Goal: Navigation & Orientation: Find specific page/section

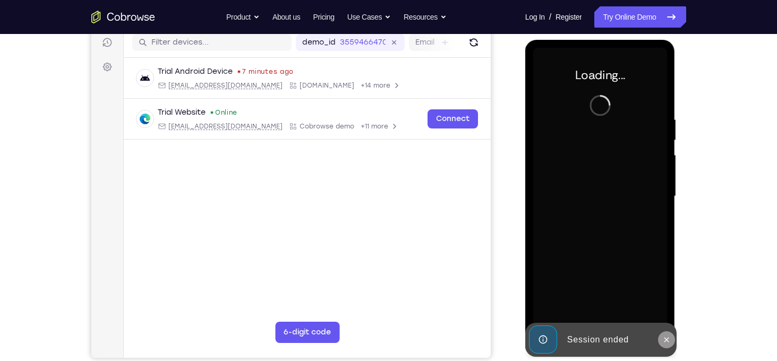
click at [664, 338] on icon at bounding box center [666, 340] width 8 height 8
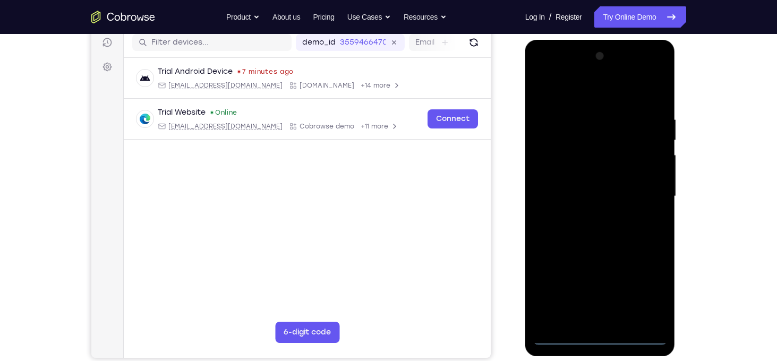
click at [604, 339] on div at bounding box center [600, 196] width 134 height 297
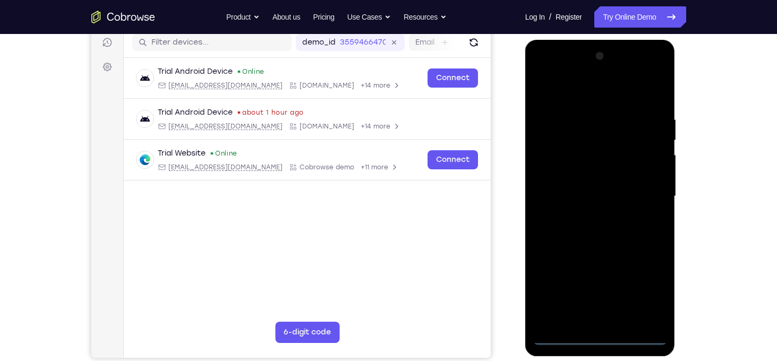
click at [655, 288] on div at bounding box center [600, 196] width 134 height 297
click at [603, 91] on div at bounding box center [600, 196] width 134 height 297
click at [644, 198] on div at bounding box center [600, 196] width 134 height 297
click at [587, 217] on div at bounding box center [600, 196] width 134 height 297
click at [582, 186] on div at bounding box center [600, 196] width 134 height 297
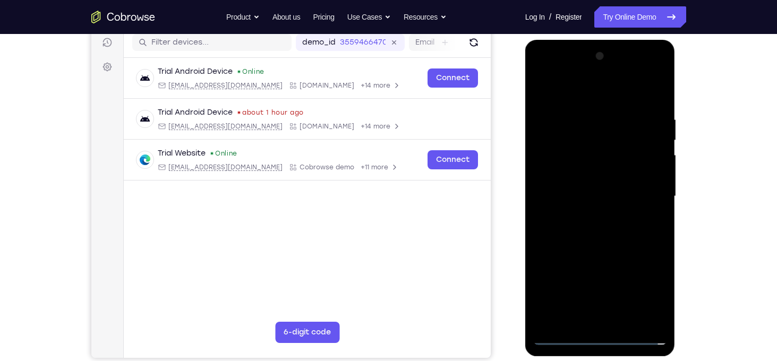
click at [587, 179] on div at bounding box center [600, 196] width 134 height 297
click at [599, 192] on div at bounding box center [600, 196] width 134 height 297
click at [619, 245] on div at bounding box center [600, 196] width 134 height 297
drag, startPoint x: 635, startPoint y: 93, endPoint x: 633, endPoint y: 63, distance: 29.8
click at [633, 63] on div at bounding box center [600, 196] width 134 height 297
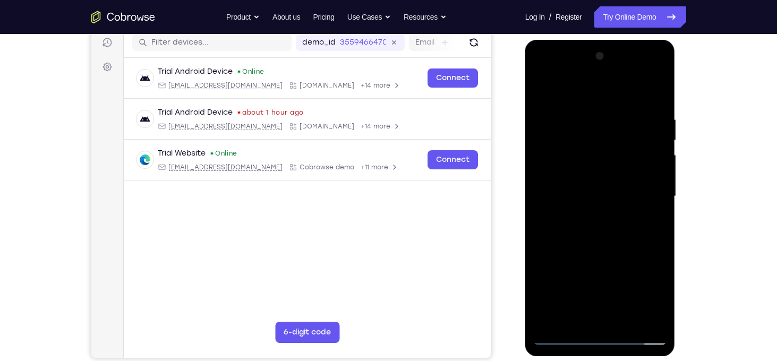
click at [645, 95] on div at bounding box center [600, 196] width 134 height 297
click at [581, 116] on div at bounding box center [600, 196] width 134 height 297
click at [649, 142] on div at bounding box center [600, 196] width 134 height 297
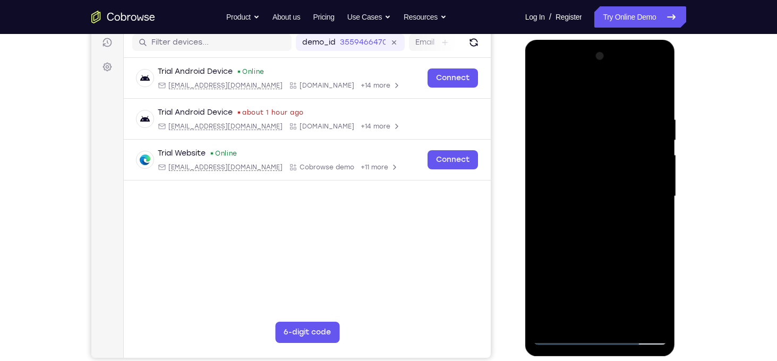
drag, startPoint x: 649, startPoint y: 142, endPoint x: 529, endPoint y: 164, distance: 121.4
click at [529, 164] on div at bounding box center [600, 198] width 150 height 316
drag, startPoint x: 644, startPoint y: 138, endPoint x: 518, endPoint y: 166, distance: 129.6
click at [525, 166] on html "Online web based iOS Simulators and Android Emulators. Run iPhone, iPad, Mobile…" at bounding box center [600, 199] width 151 height 319
click at [653, 116] on div at bounding box center [600, 196] width 134 height 297
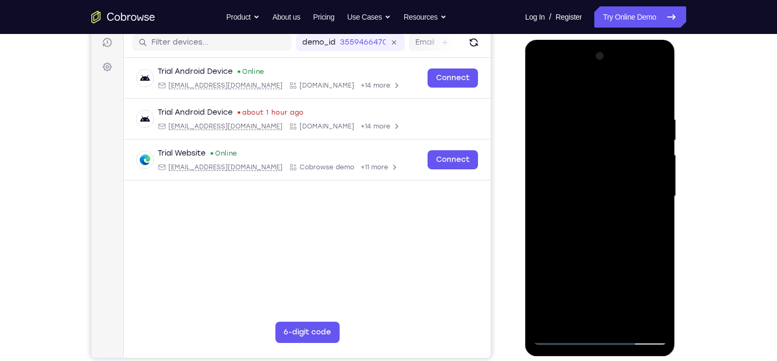
click at [653, 116] on div at bounding box center [600, 196] width 134 height 297
drag, startPoint x: 653, startPoint y: 116, endPoint x: 652, endPoint y: 327, distance: 211.3
click at [652, 327] on div at bounding box center [600, 196] width 134 height 297
click at [627, 320] on div at bounding box center [600, 196] width 134 height 297
click at [605, 253] on div at bounding box center [600, 196] width 134 height 297
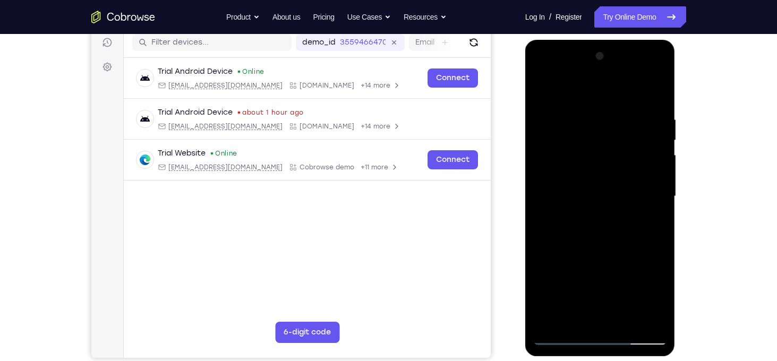
click at [599, 219] on div at bounding box center [600, 196] width 134 height 297
click at [542, 90] on div at bounding box center [600, 196] width 134 height 297
drag, startPoint x: 587, startPoint y: 248, endPoint x: 596, endPoint y: 108, distance: 141.0
click at [596, 108] on div at bounding box center [600, 196] width 134 height 297
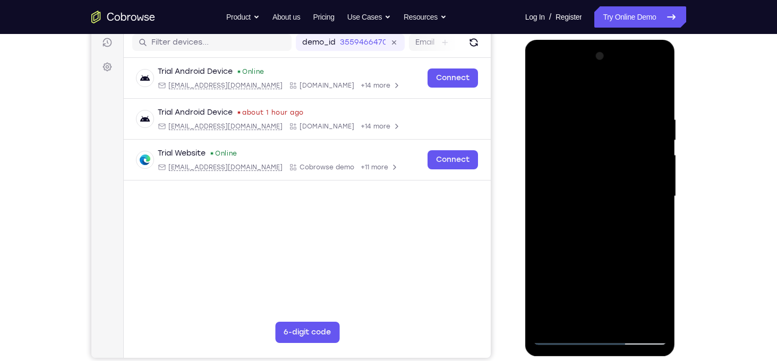
drag, startPoint x: 593, startPoint y: 233, endPoint x: 605, endPoint y: 119, distance: 114.8
click at [605, 119] on div at bounding box center [600, 196] width 134 height 297
drag, startPoint x: 605, startPoint y: 245, endPoint x: 597, endPoint y: 141, distance: 104.9
click at [597, 141] on div at bounding box center [600, 196] width 134 height 297
drag, startPoint x: 610, startPoint y: 250, endPoint x: 610, endPoint y: 162, distance: 88.1
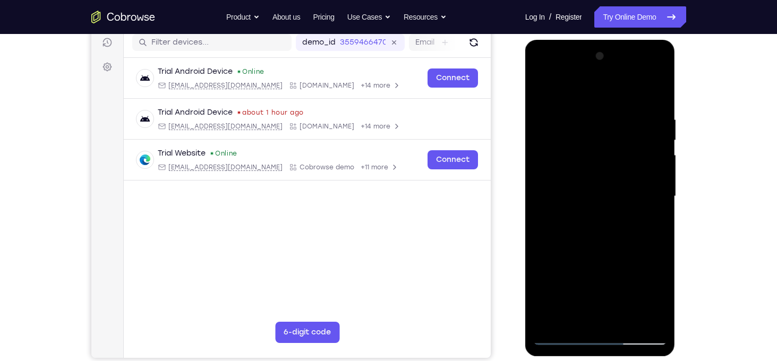
click at [610, 162] on div at bounding box center [600, 196] width 134 height 297
drag, startPoint x: 612, startPoint y: 224, endPoint x: 604, endPoint y: 159, distance: 65.3
click at [604, 159] on div at bounding box center [600, 196] width 134 height 297
click at [612, 176] on div at bounding box center [600, 196] width 134 height 297
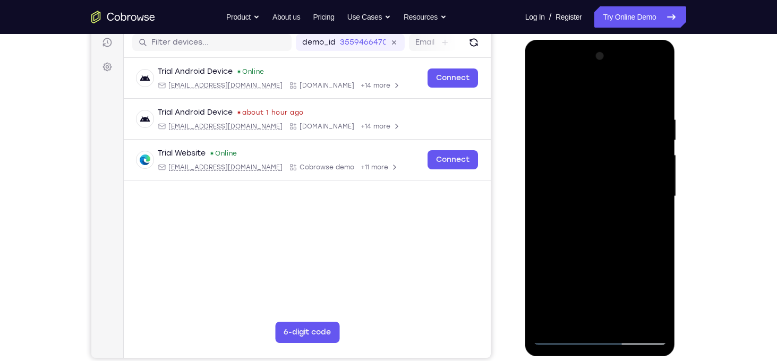
click at [659, 183] on div at bounding box center [600, 196] width 134 height 297
click at [540, 183] on div at bounding box center [600, 196] width 134 height 297
drag, startPoint x: 610, startPoint y: 196, endPoint x: 621, endPoint y: 61, distance: 135.8
click at [621, 61] on div at bounding box center [600, 196] width 134 height 297
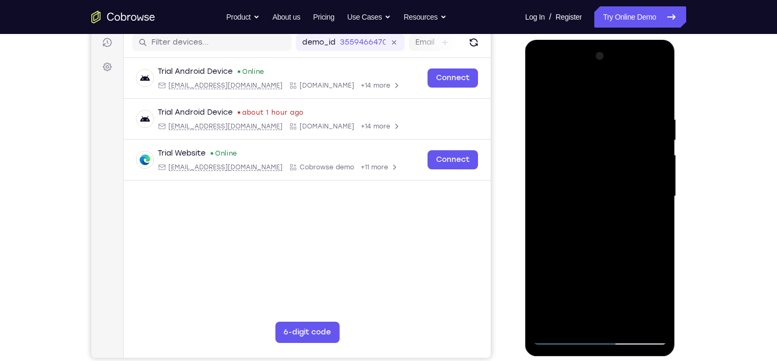
drag, startPoint x: 604, startPoint y: 274, endPoint x: 608, endPoint y: 147, distance: 127.0
click at [608, 147] on div at bounding box center [600, 196] width 134 height 297
drag, startPoint x: 635, startPoint y: 163, endPoint x: 627, endPoint y: 66, distance: 97.5
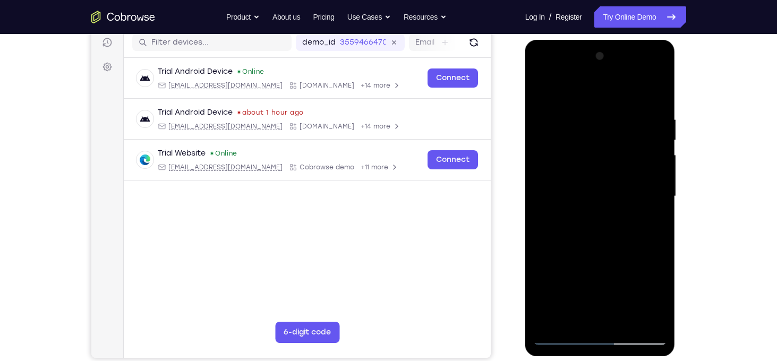
click at [627, 66] on div at bounding box center [600, 196] width 134 height 297
drag, startPoint x: 628, startPoint y: 193, endPoint x: 626, endPoint y: 86, distance: 107.3
click at [626, 86] on div at bounding box center [600, 196] width 134 height 297
drag, startPoint x: 609, startPoint y: 253, endPoint x: 615, endPoint y: 133, distance: 119.6
click at [615, 133] on div at bounding box center [600, 196] width 134 height 297
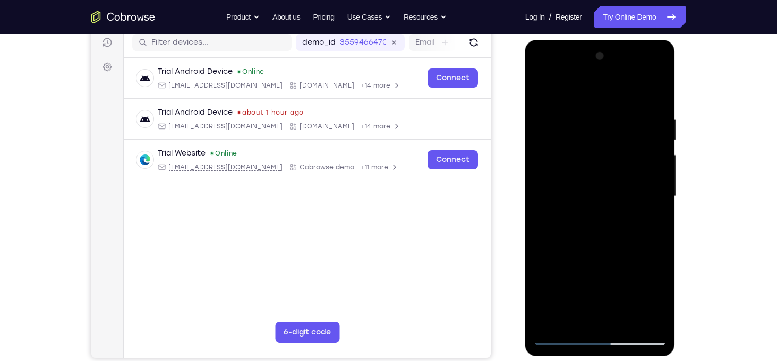
drag, startPoint x: 610, startPoint y: 247, endPoint x: 615, endPoint y: 130, distance: 118.0
click at [615, 130] on div at bounding box center [600, 196] width 134 height 297
drag, startPoint x: 611, startPoint y: 256, endPoint x: 599, endPoint y: 155, distance: 102.6
click at [599, 155] on div at bounding box center [600, 196] width 134 height 297
drag, startPoint x: 602, startPoint y: 255, endPoint x: 601, endPoint y: 118, distance: 137.0
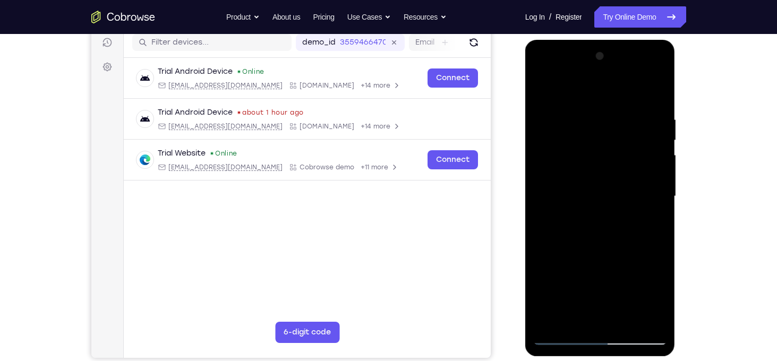
click at [601, 118] on div at bounding box center [600, 196] width 134 height 297
drag, startPoint x: 627, startPoint y: 276, endPoint x: 632, endPoint y: 87, distance: 188.6
click at [632, 87] on div at bounding box center [600, 196] width 134 height 297
drag, startPoint x: 618, startPoint y: 271, endPoint x: 647, endPoint y: 97, distance: 176.0
click at [647, 97] on div at bounding box center [600, 196] width 134 height 297
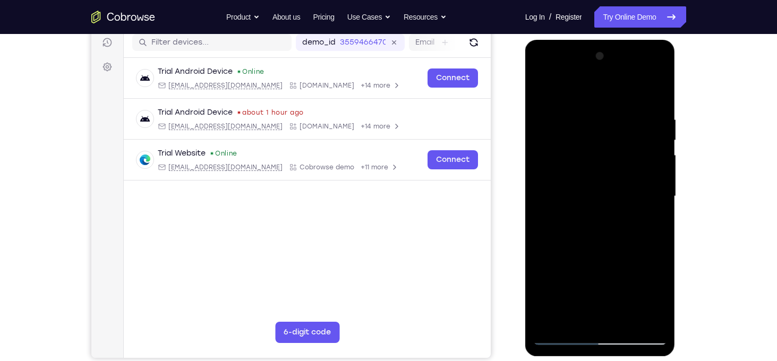
drag, startPoint x: 609, startPoint y: 265, endPoint x: 629, endPoint y: 129, distance: 137.5
click at [629, 129] on div at bounding box center [600, 196] width 134 height 297
drag, startPoint x: 612, startPoint y: 252, endPoint x: 629, endPoint y: 149, distance: 104.4
click at [629, 149] on div at bounding box center [600, 196] width 134 height 297
drag, startPoint x: 618, startPoint y: 259, endPoint x: 642, endPoint y: 108, distance: 152.2
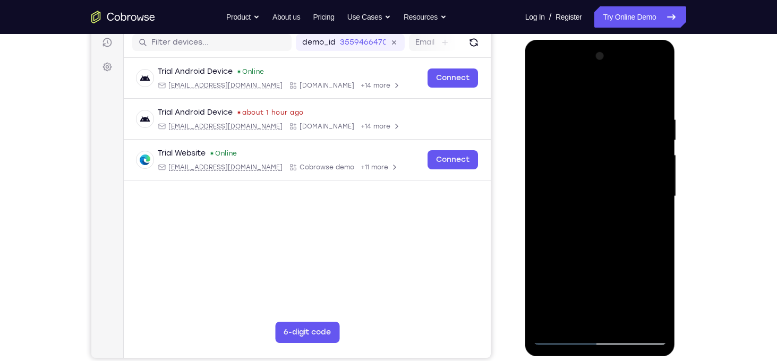
click at [642, 108] on div at bounding box center [600, 196] width 134 height 297
drag, startPoint x: 622, startPoint y: 284, endPoint x: 633, endPoint y: 146, distance: 138.5
click at [633, 146] on div at bounding box center [600, 196] width 134 height 297
drag, startPoint x: 613, startPoint y: 290, endPoint x: 646, endPoint y: 126, distance: 167.3
click at [646, 126] on div at bounding box center [600, 196] width 134 height 297
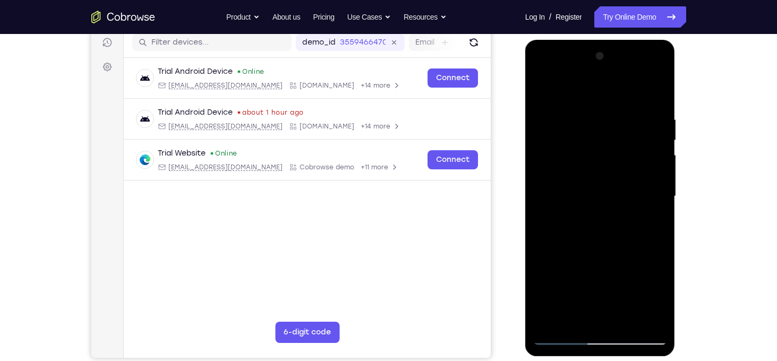
drag, startPoint x: 630, startPoint y: 250, endPoint x: 647, endPoint y: 124, distance: 126.9
click at [647, 124] on div at bounding box center [600, 196] width 134 height 297
drag, startPoint x: 628, startPoint y: 256, endPoint x: 638, endPoint y: 104, distance: 152.2
click at [638, 104] on div at bounding box center [600, 196] width 134 height 297
drag, startPoint x: 609, startPoint y: 264, endPoint x: 620, endPoint y: 141, distance: 123.2
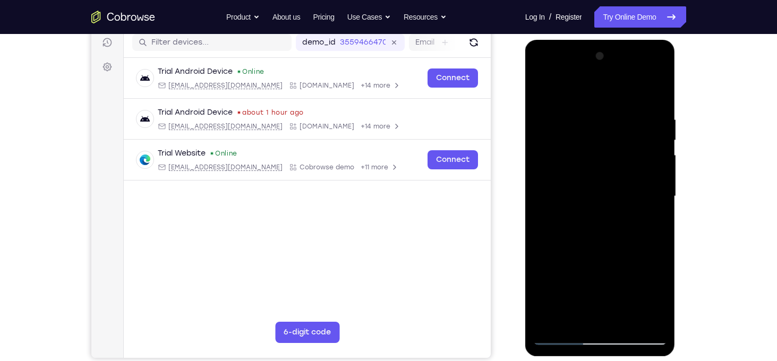
click at [620, 141] on div at bounding box center [600, 196] width 134 height 297
drag, startPoint x: 621, startPoint y: 256, endPoint x: 624, endPoint y: 119, distance: 137.6
click at [624, 119] on div at bounding box center [600, 196] width 134 height 297
drag, startPoint x: 629, startPoint y: 255, endPoint x: 630, endPoint y: 119, distance: 135.9
click at [630, 119] on div at bounding box center [600, 196] width 134 height 297
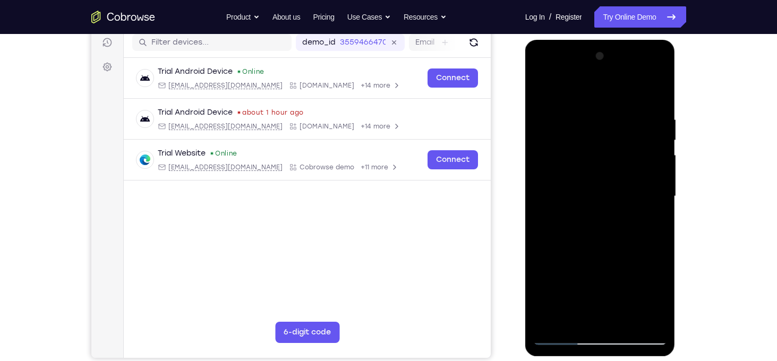
drag, startPoint x: 626, startPoint y: 276, endPoint x: 622, endPoint y: 133, distance: 142.4
click at [622, 133] on div at bounding box center [600, 196] width 134 height 297
click at [655, 159] on div at bounding box center [600, 196] width 134 height 297
click at [660, 161] on div at bounding box center [600, 196] width 134 height 297
click at [661, 161] on div at bounding box center [600, 196] width 134 height 297
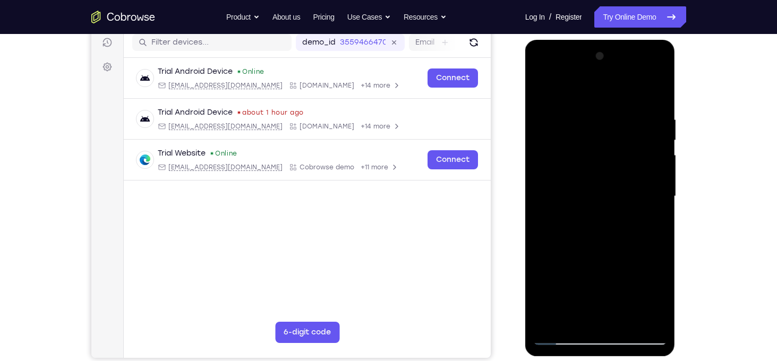
click at [661, 161] on div at bounding box center [600, 196] width 134 height 297
click at [655, 161] on div at bounding box center [600, 196] width 134 height 297
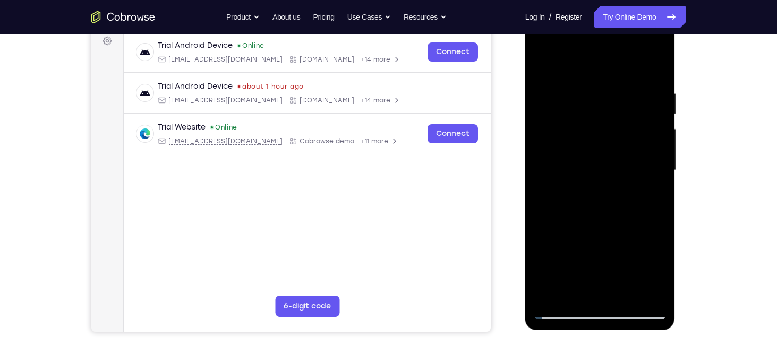
scroll to position [162, 0]
drag, startPoint x: 606, startPoint y: 208, endPoint x: 579, endPoint y: 52, distance: 158.3
click at [579, 52] on div at bounding box center [600, 169] width 134 height 297
drag, startPoint x: 631, startPoint y: 226, endPoint x: 645, endPoint y: 41, distance: 185.3
click at [645, 41] on div at bounding box center [600, 169] width 134 height 297
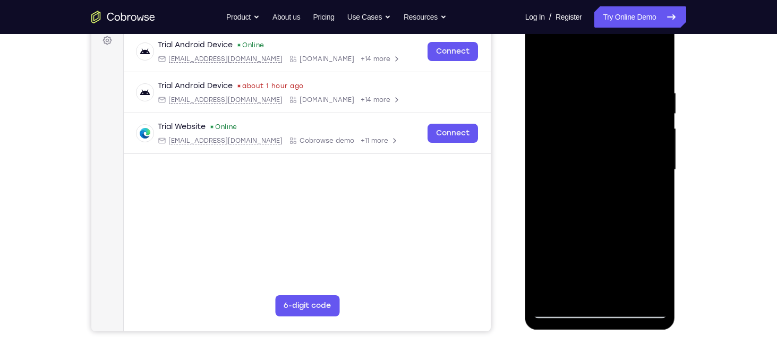
drag, startPoint x: 607, startPoint y: 247, endPoint x: 620, endPoint y: 150, distance: 97.5
click at [620, 150] on div at bounding box center [600, 169] width 134 height 297
